Goal: Complete application form

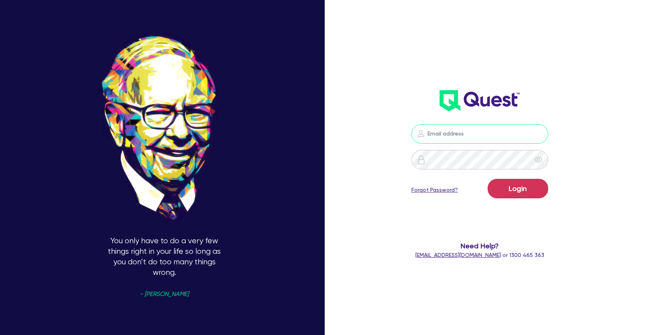
type input "william.herman@quest.finance"
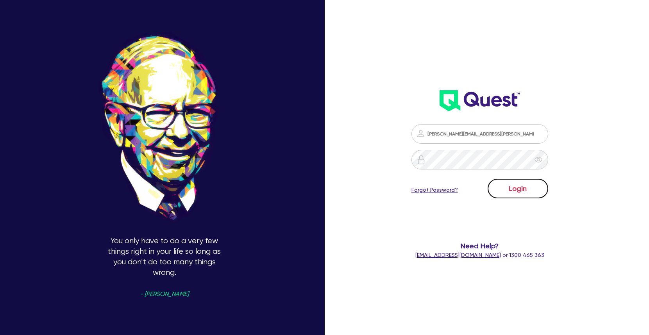
click at [536, 189] on button "Login" at bounding box center [518, 189] width 61 height 20
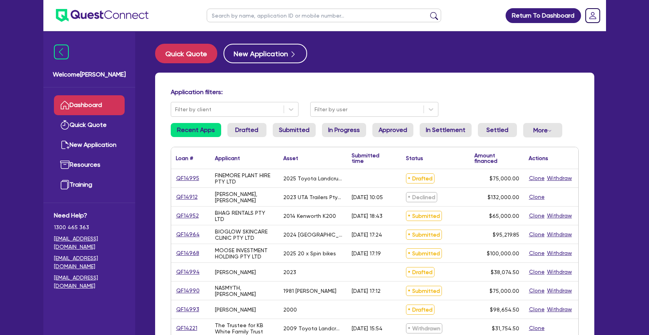
click at [190, 183] on div "QF14995" at bounding box center [190, 178] width 39 height 18
click at [191, 182] on link "QF14995" at bounding box center [188, 178] width 24 height 9
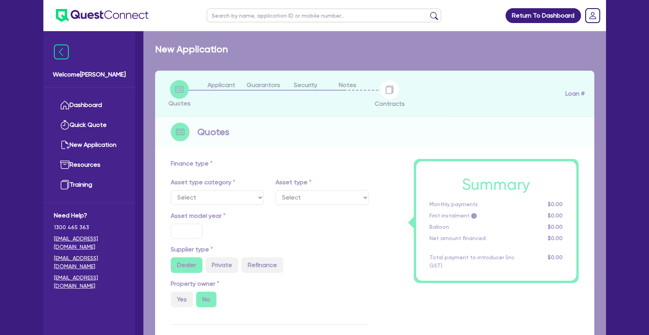
select select "CARS_AND_LIGHT_TRUCKS"
type input "2025"
radio input "true"
type input "75,000"
type input "3"
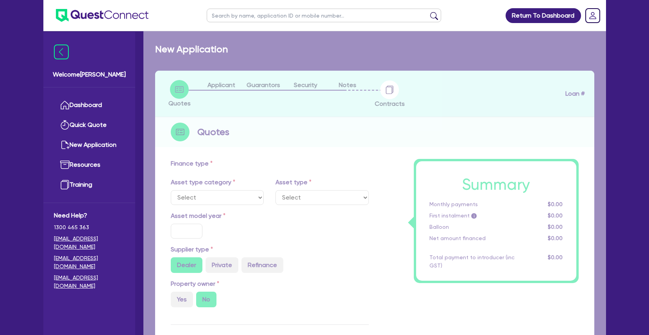
type input "2,250"
type input "8.65"
select select "VANS_AND_UTES"
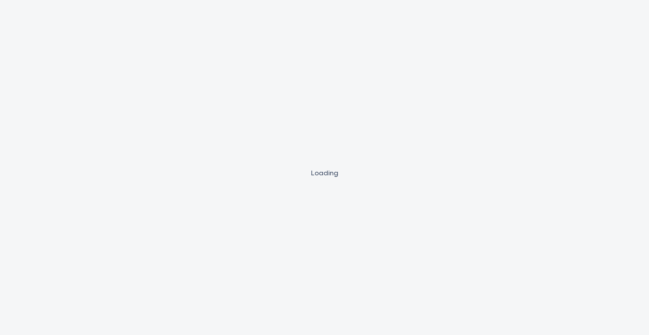
select select "CARS_AND_LIGHT_TRUCKS"
select select "VANS_AND_UTES"
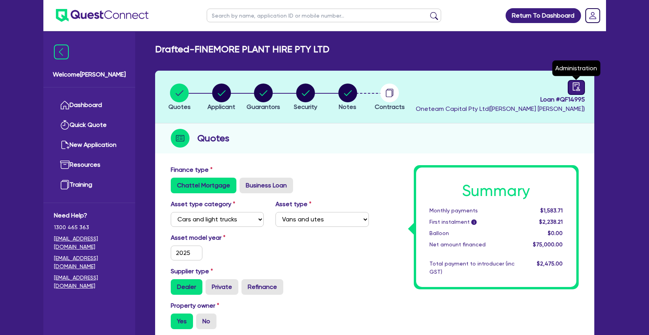
click at [571, 91] on link at bounding box center [576, 87] width 17 height 15
select select "DRAFTED_NEW"
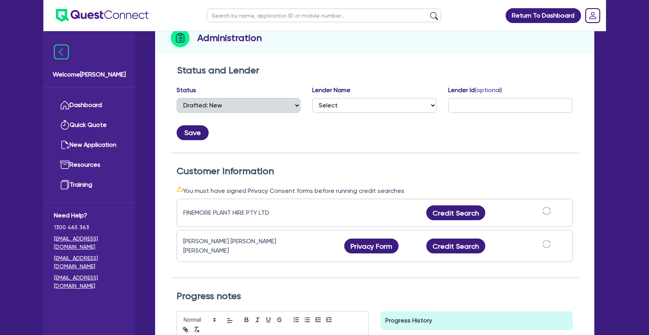
scroll to position [101, 0]
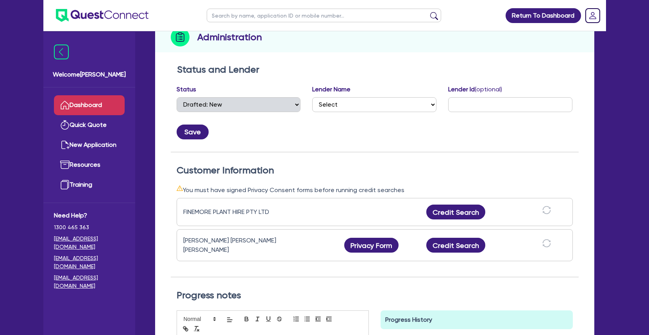
click at [87, 102] on link "Dashboard" at bounding box center [89, 105] width 71 height 20
